Goal: Task Accomplishment & Management: Manage account settings

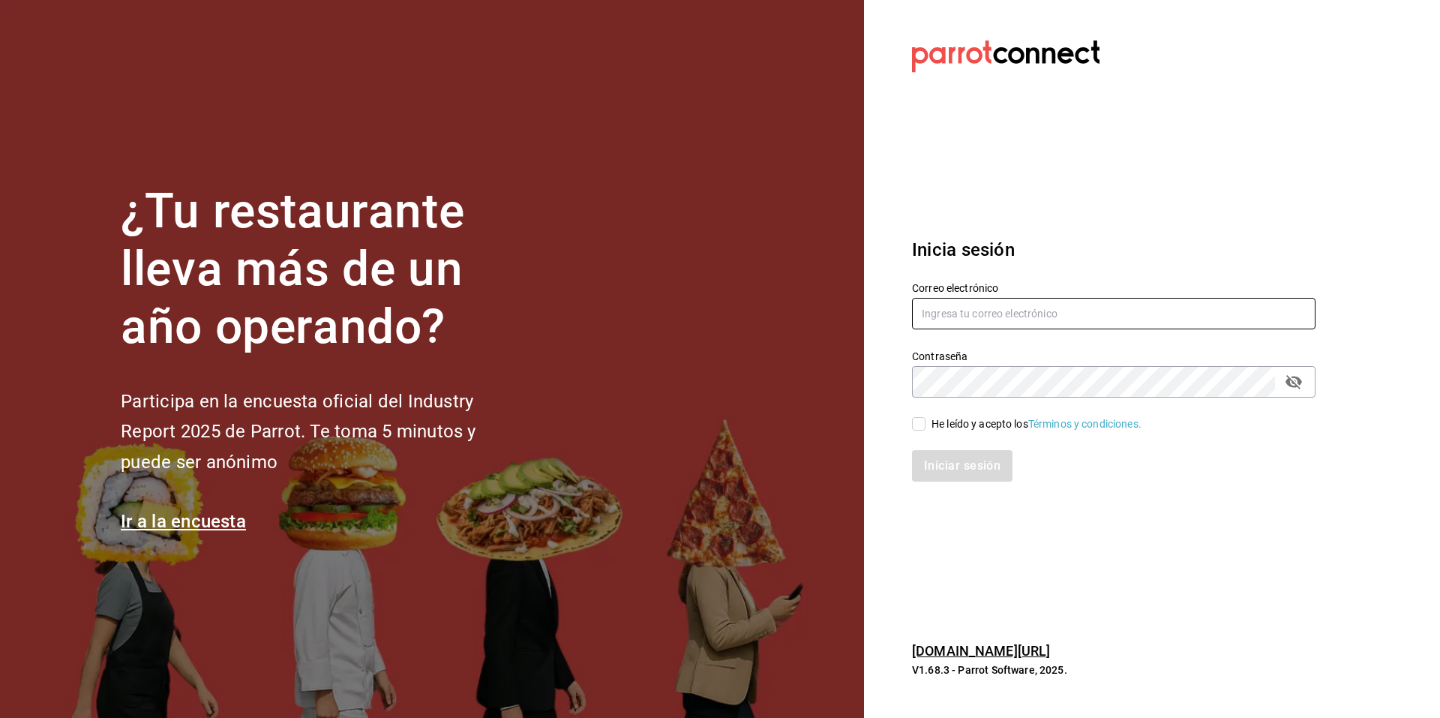
type input "[EMAIL_ADDRESS][DOMAIN_NAME]"
click at [922, 423] on input "He leído y acepto los Términos y condiciones." at bounding box center [918, 423] width 13 height 13
checkbox input "true"
click at [962, 463] on button "Iniciar sesión" at bounding box center [963, 465] width 102 height 31
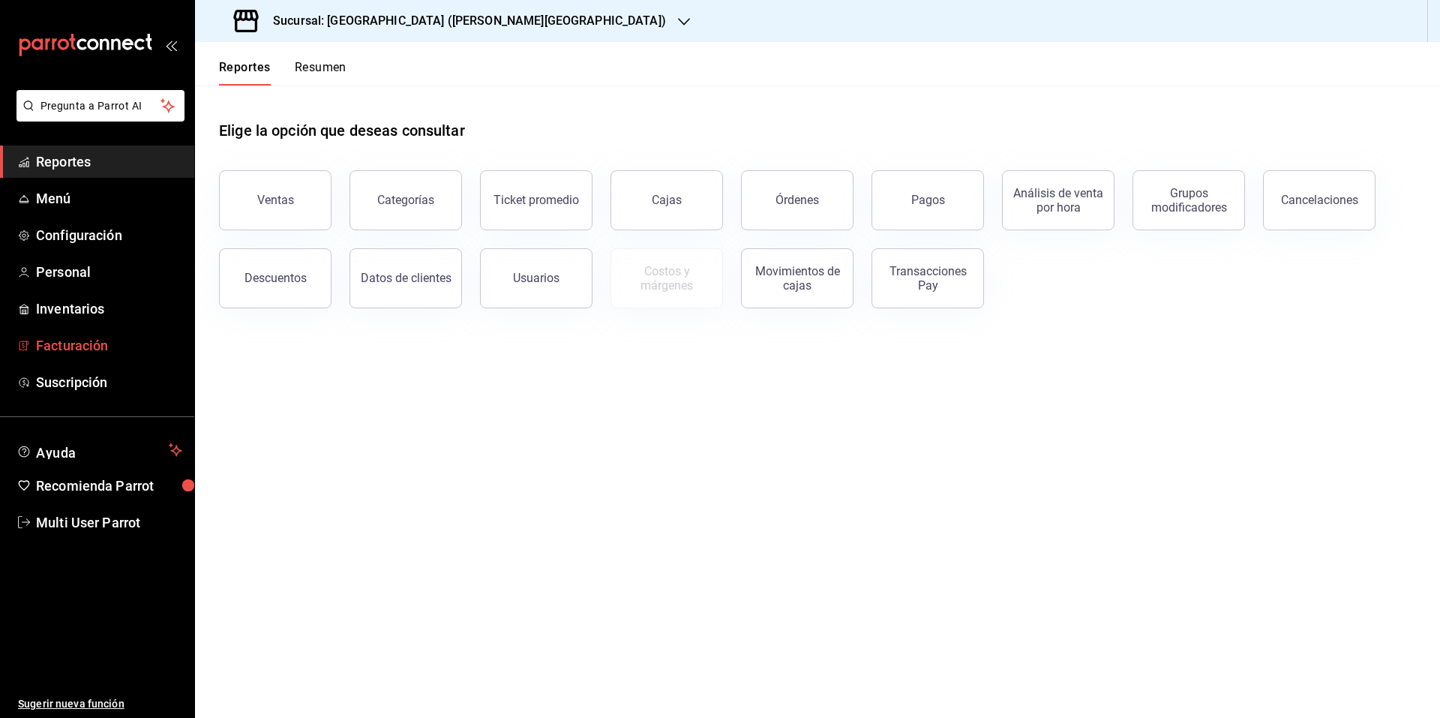
click at [97, 352] on span "Facturación" at bounding box center [109, 345] width 146 height 20
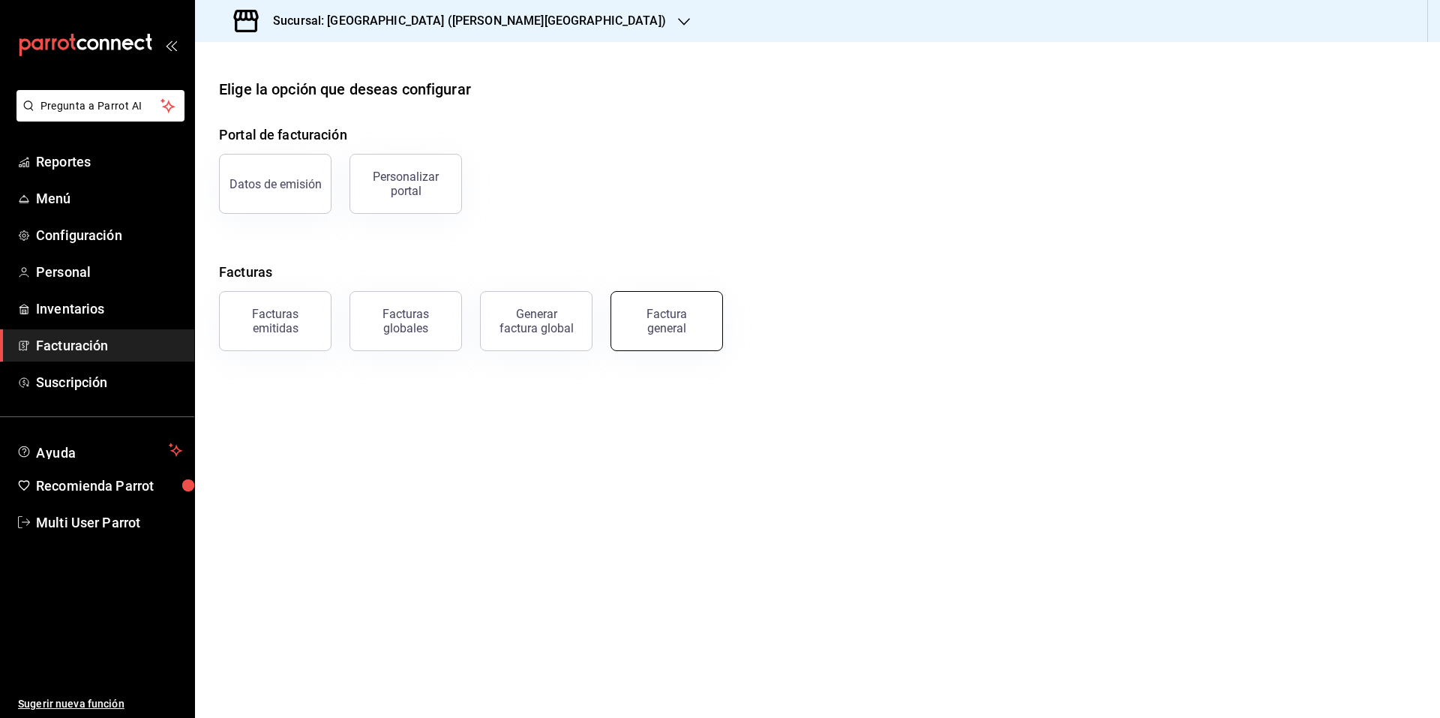
click at [683, 319] on div "Factura general" at bounding box center [666, 321] width 75 height 28
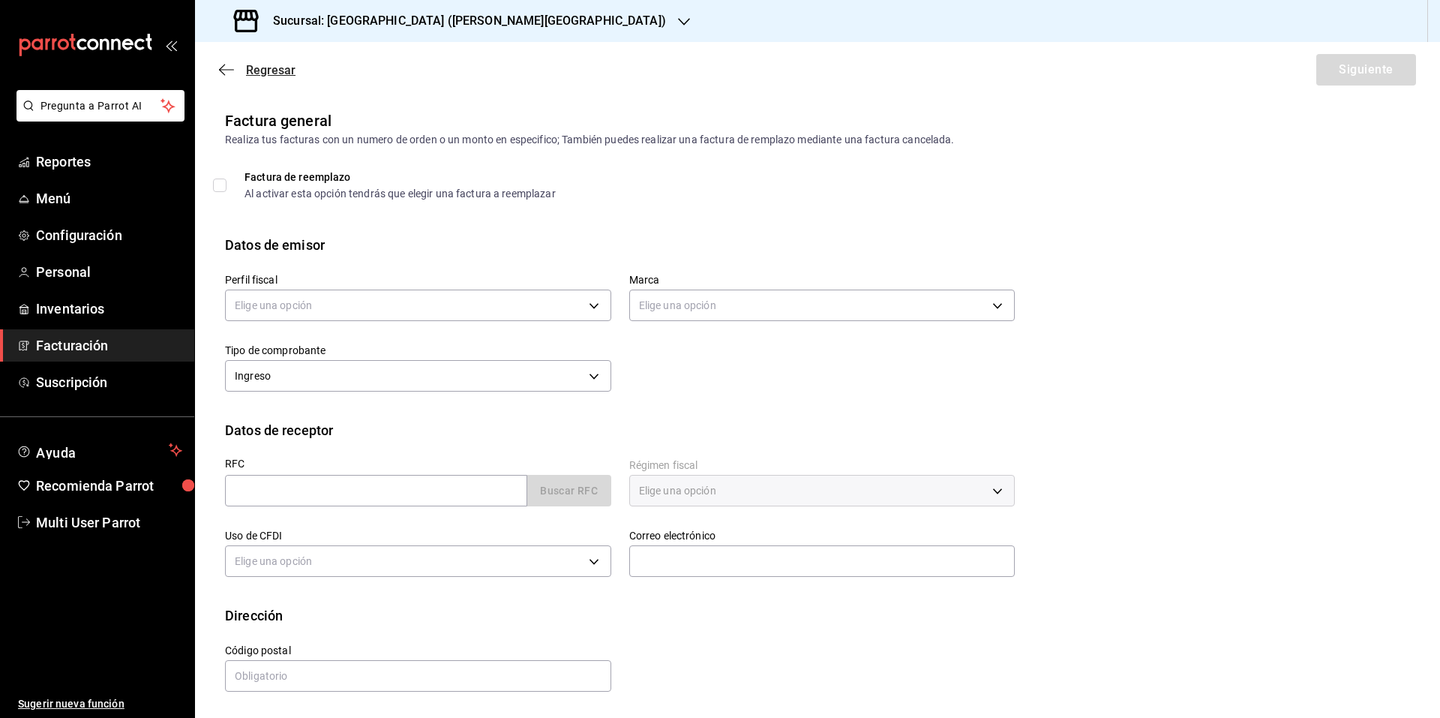
click at [228, 75] on icon "button" at bounding box center [226, 69] width 15 height 13
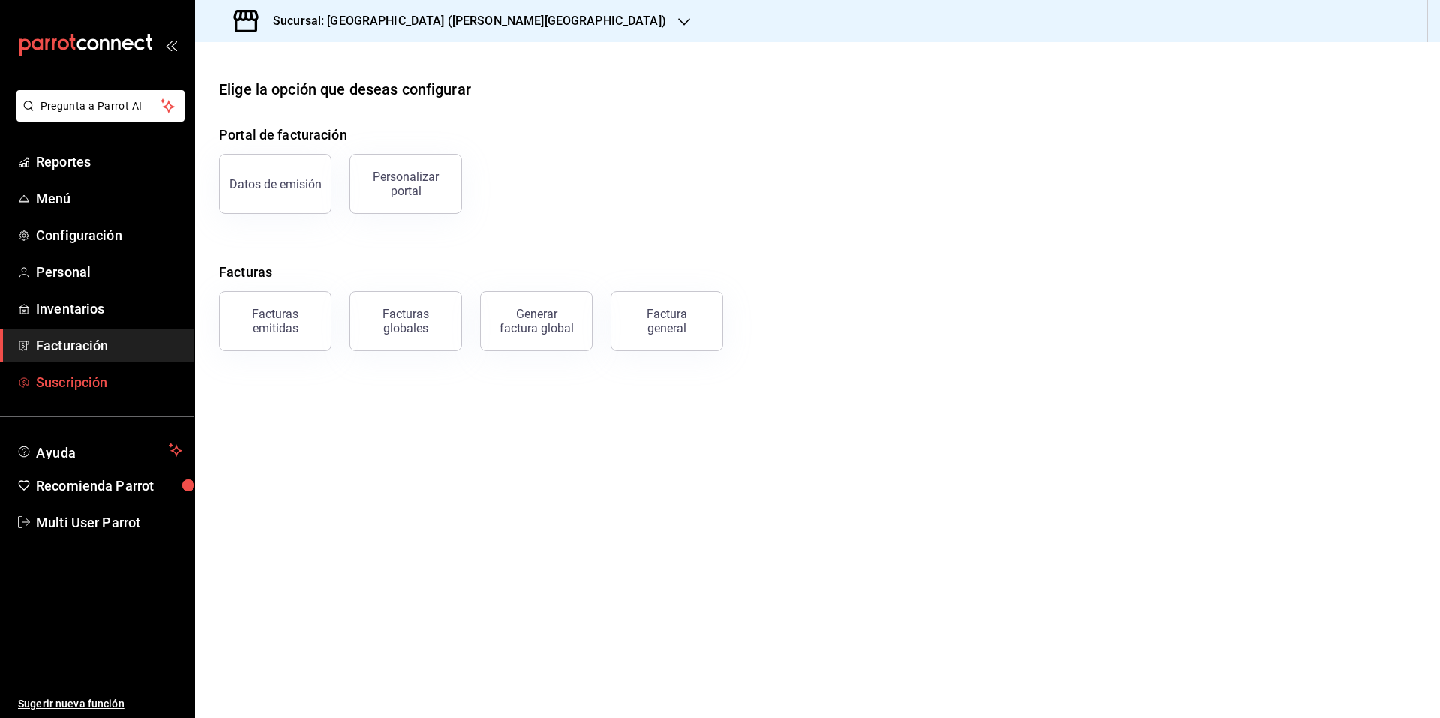
click at [111, 371] on link "Suscripción" at bounding box center [97, 382] width 194 height 32
